Goal: Task Accomplishment & Management: Complete application form

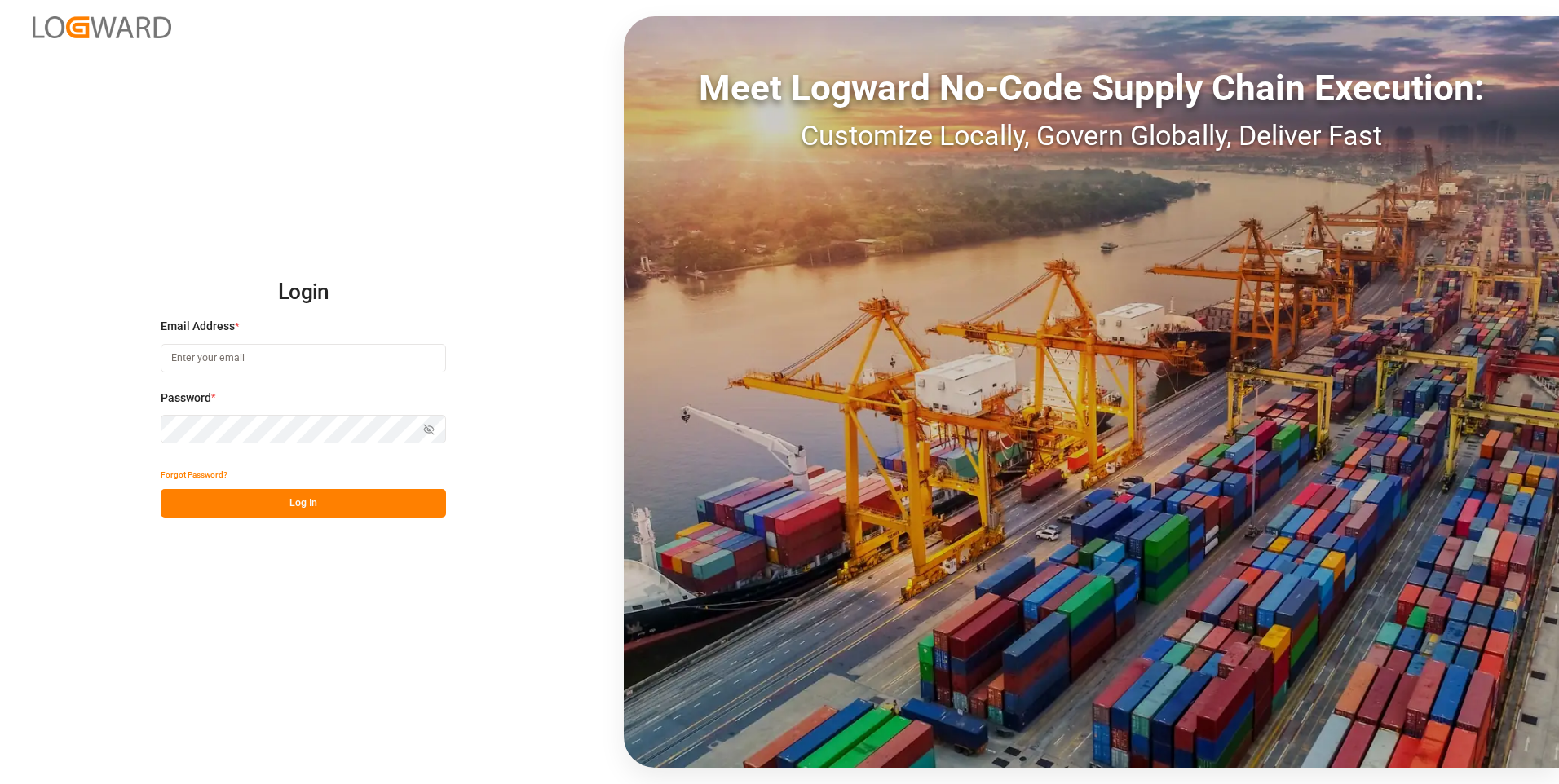
type input "[PERSON_NAME][EMAIL_ADDRESS][PERSON_NAME][DOMAIN_NAME]"
click at [380, 500] on button "Log In" at bounding box center [303, 503] width 285 height 29
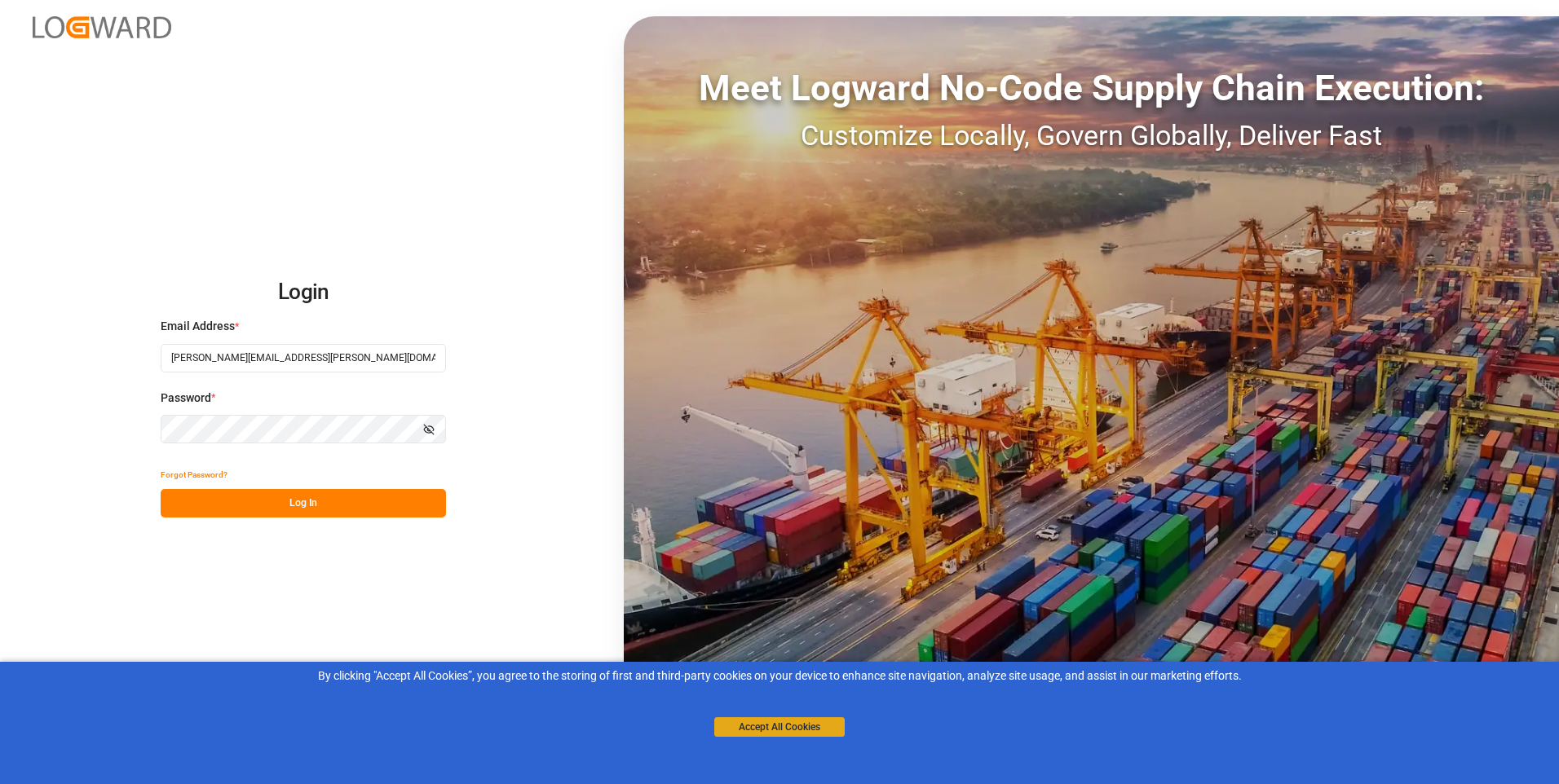
click at [797, 724] on button "Accept All Cookies" at bounding box center [780, 726] width 131 height 19
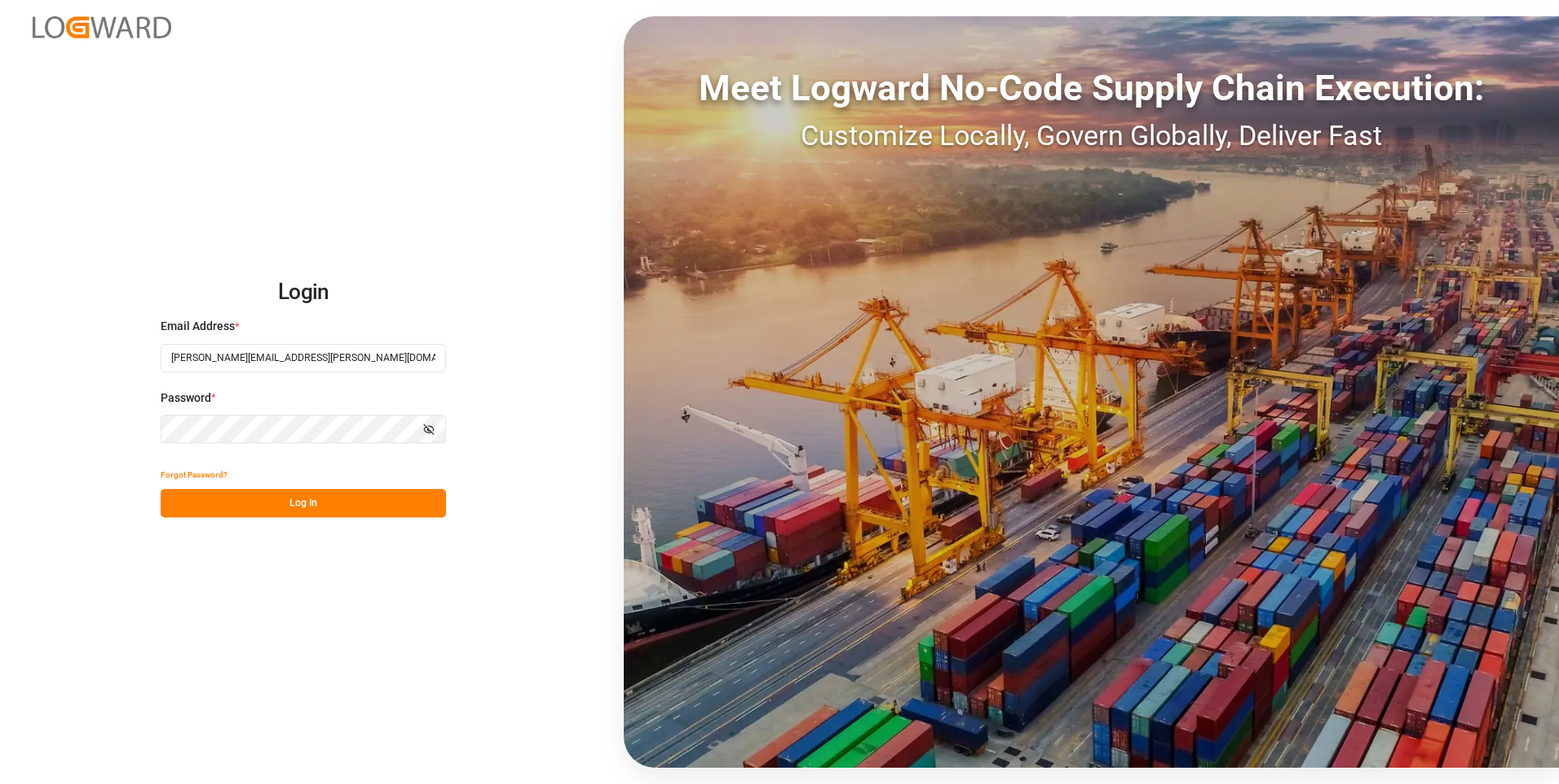
click at [257, 495] on button "Log In" at bounding box center [303, 503] width 285 height 29
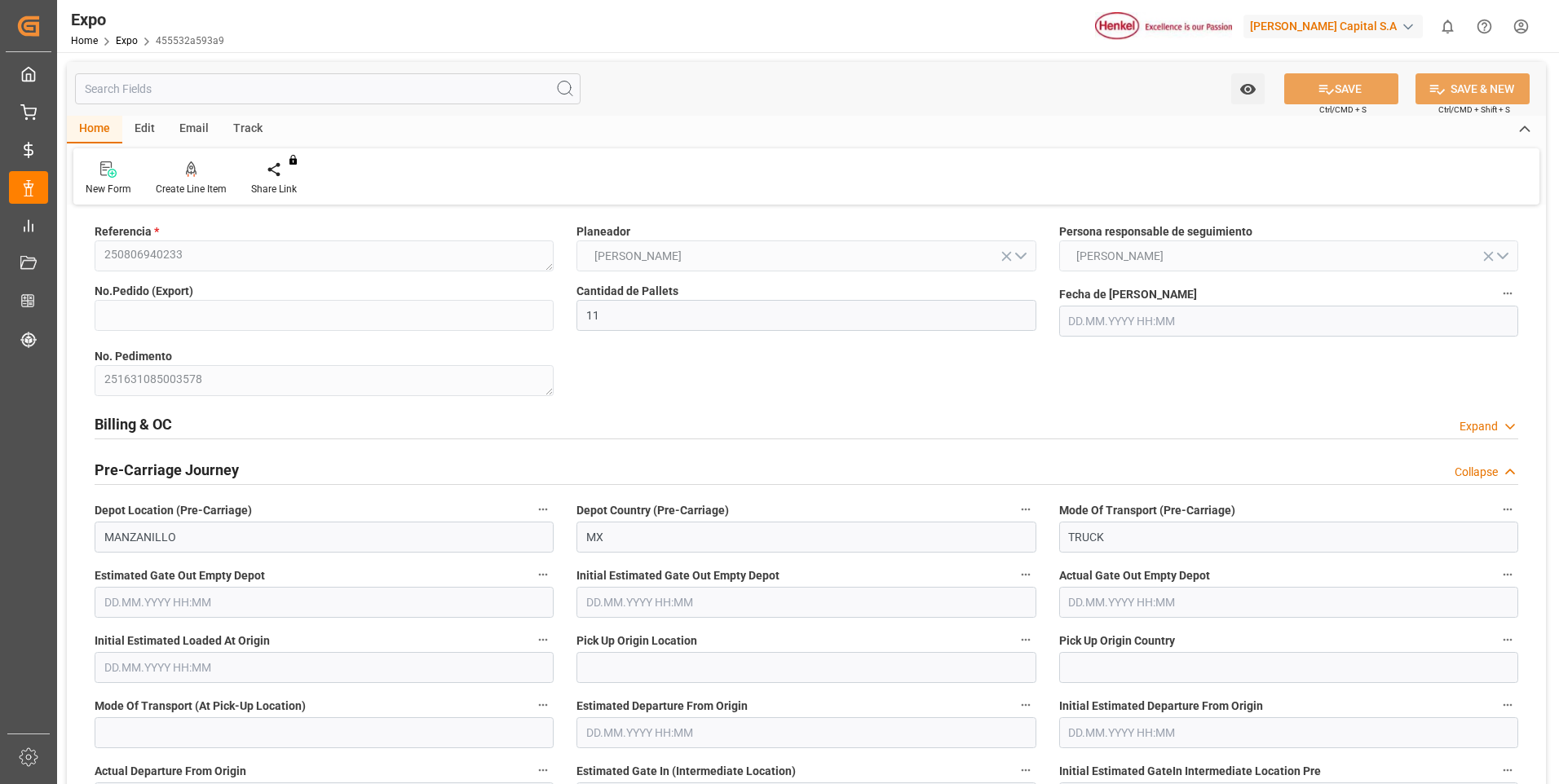
type input "11"
type input "4578608467"
type input "9946714"
type input "[DATE] 02:30"
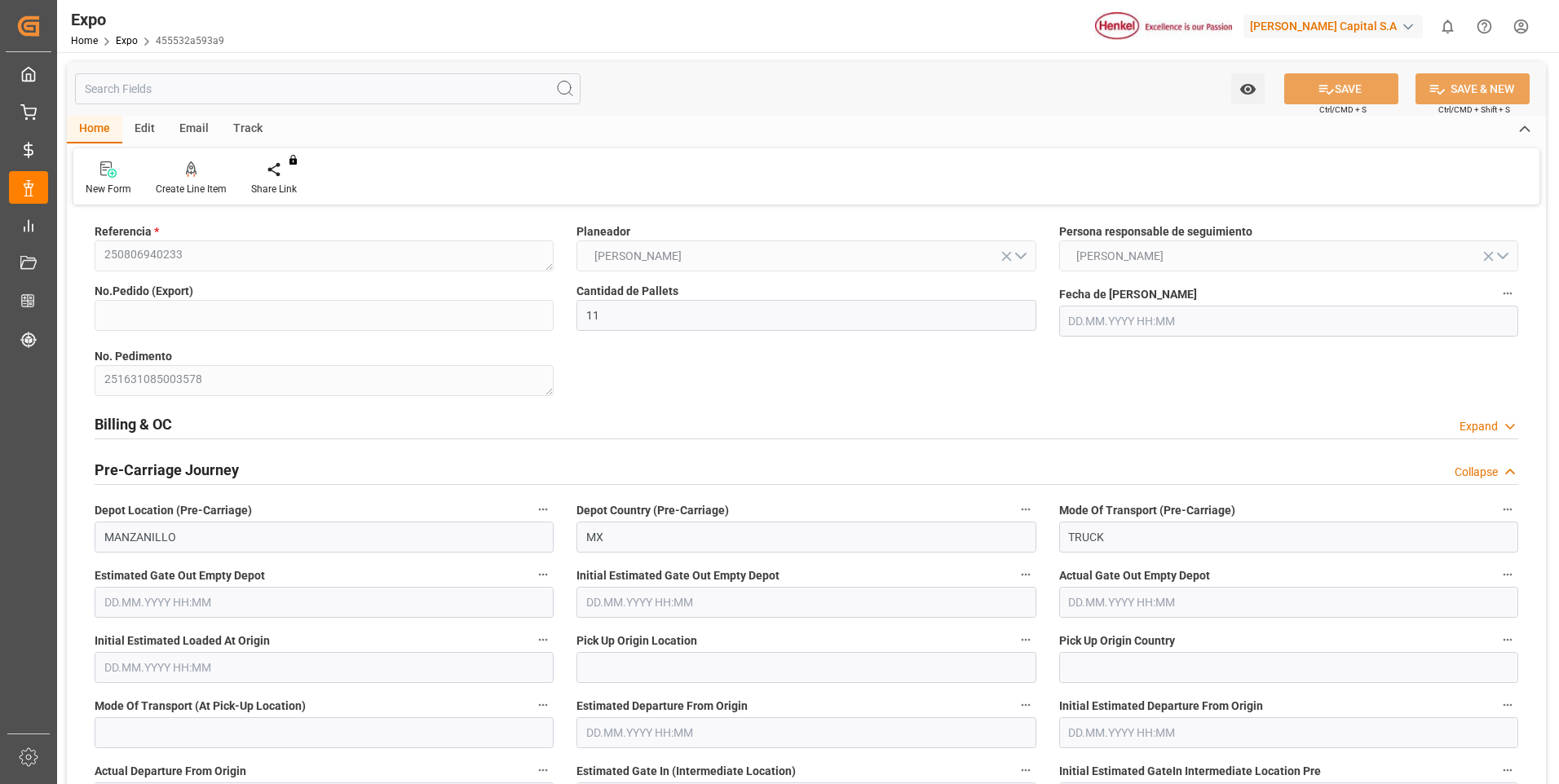
type input "[DATE]"
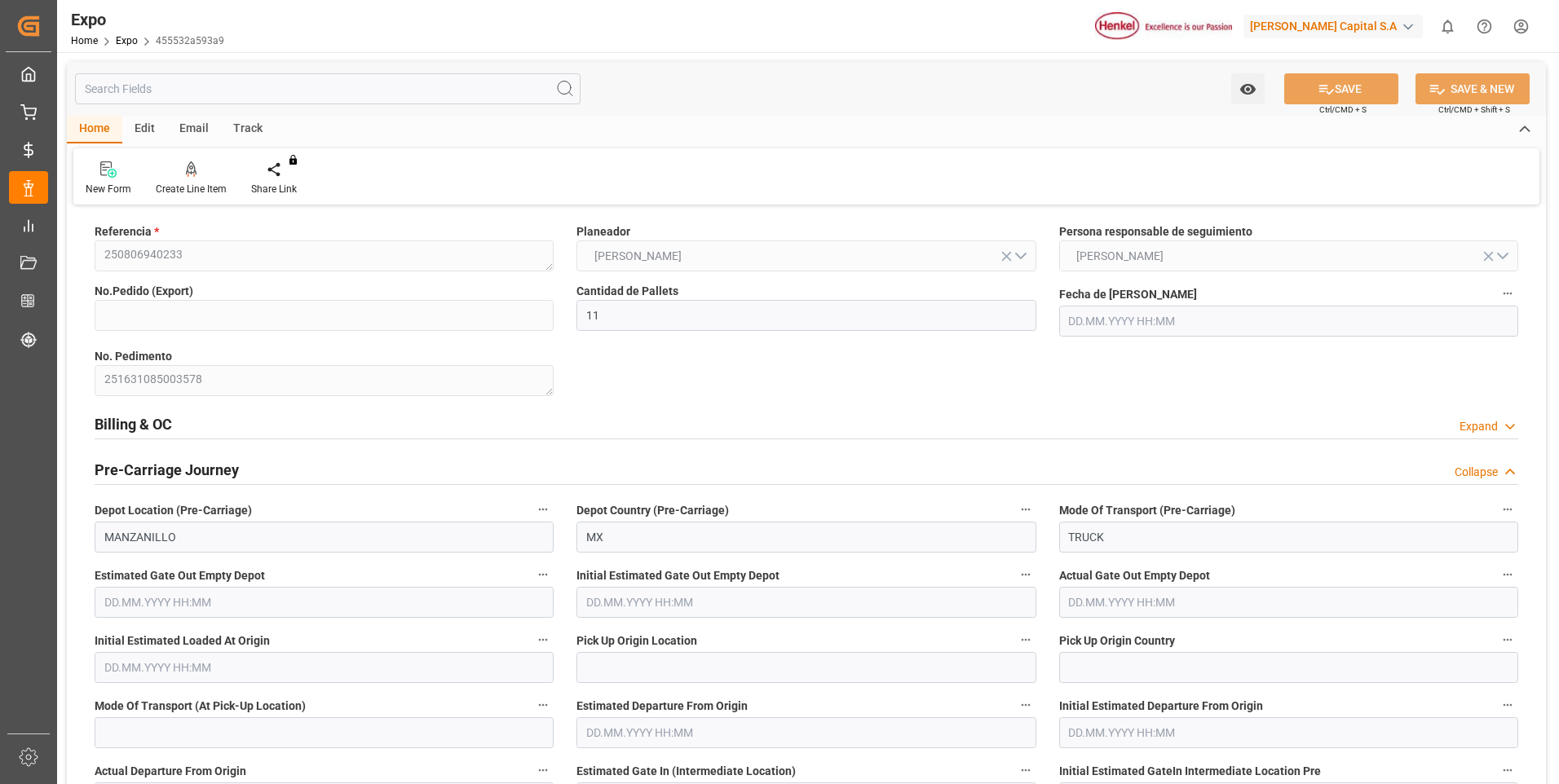
type input "[DATE] 11:52"
type input "[DATE] 19:28"
type input "[DATE] 15:00"
type input "[DATE] 23:23"
type input "[DATE] 15:00"
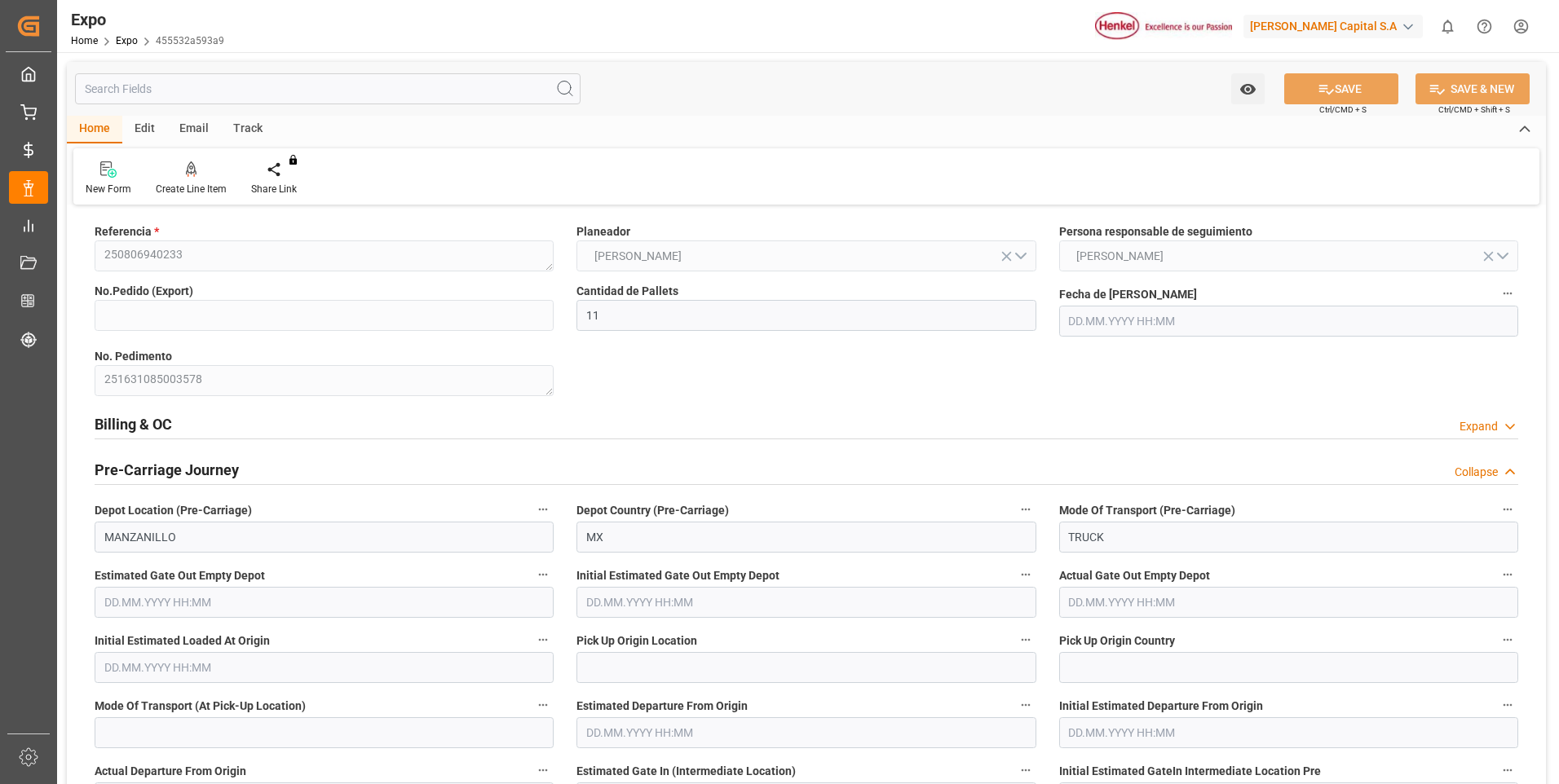
type input "[DATE] 10:27"
type input "[DATE] 14:34"
click at [1479, 420] on div "Expand" at bounding box center [1478, 427] width 38 height 17
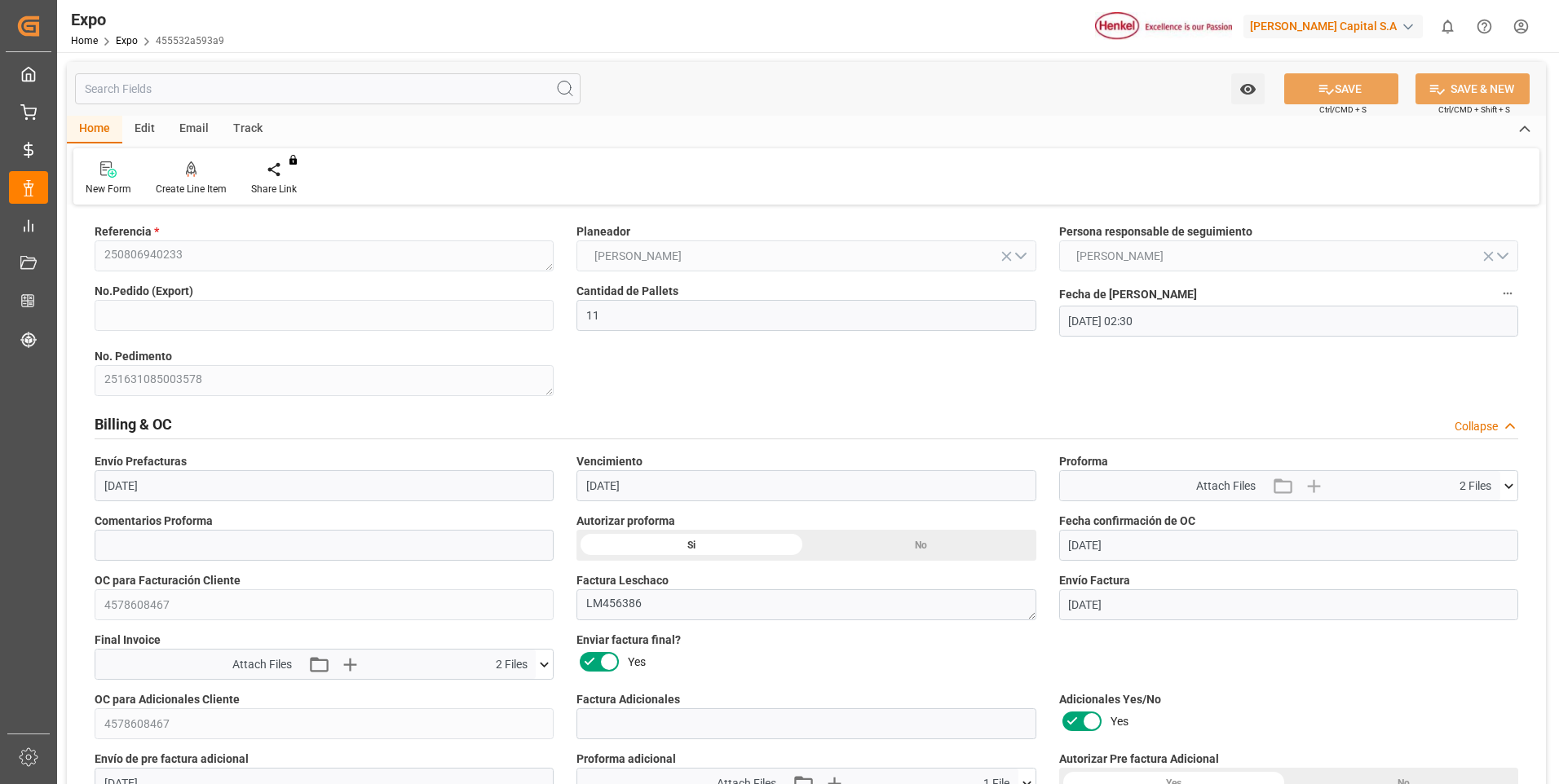
scroll to position [163, 0]
